Goal: Find specific page/section: Find specific page/section

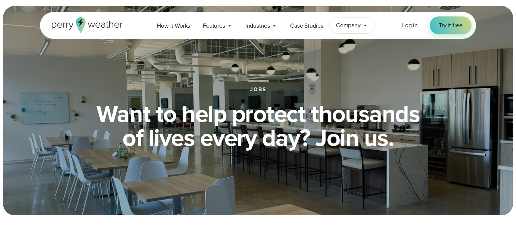
click at [354, 31] on div "Company Contact Us Reach out to us for sales or support questions" at bounding box center [352, 26] width 45 height 16
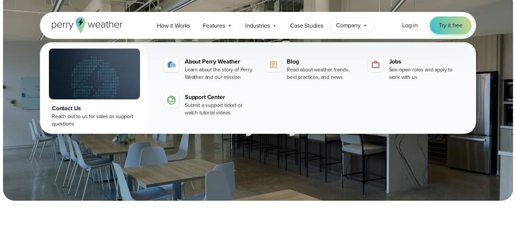
scroll to position [18, 0]
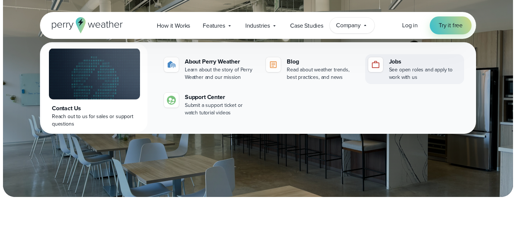
click at [391, 72] on div "See open roles and apply to work with us" at bounding box center [425, 73] width 72 height 15
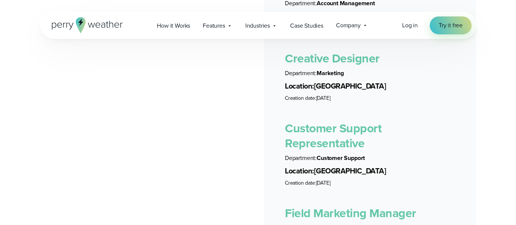
scroll to position [1501, 0]
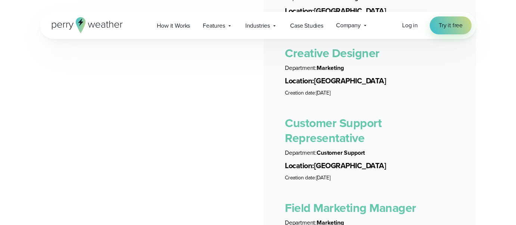
click at [345, 131] on link "Customer Support Representative" at bounding box center [333, 130] width 97 height 33
